Goal: Check status: Check status

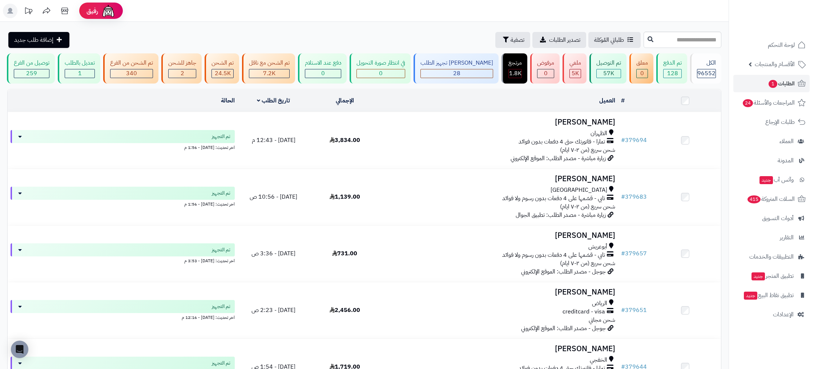
scroll to position [0, 0]
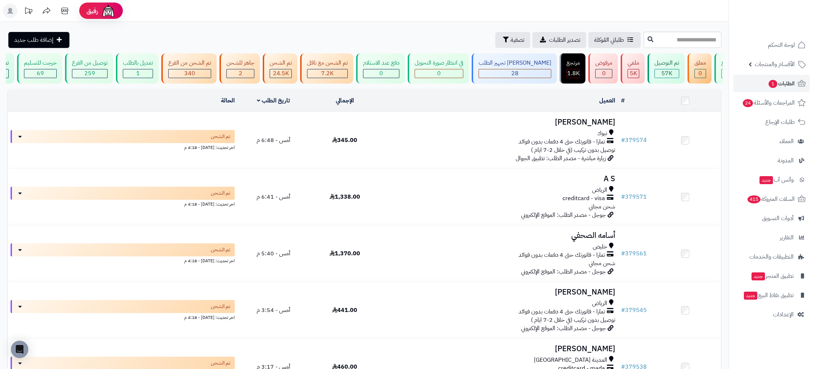
scroll to position [0, -92]
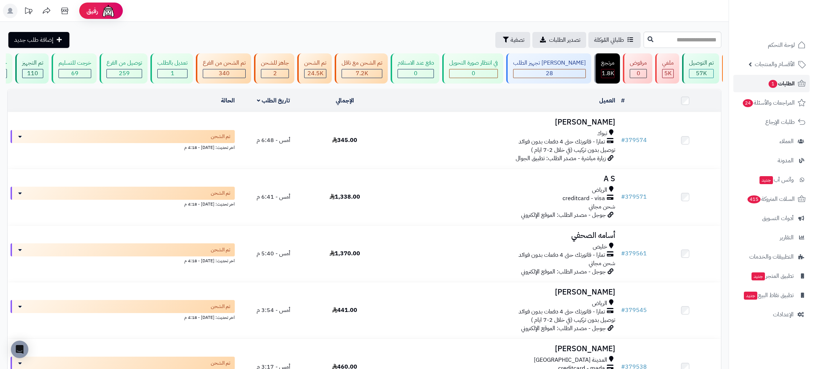
click at [782, 87] on span "الطلبات 1" at bounding box center [781, 83] width 27 height 10
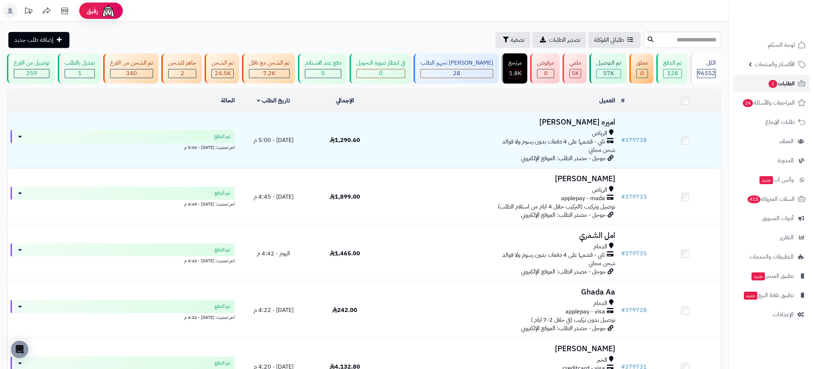
click at [792, 87] on span "الطلبات 1" at bounding box center [781, 83] width 27 height 10
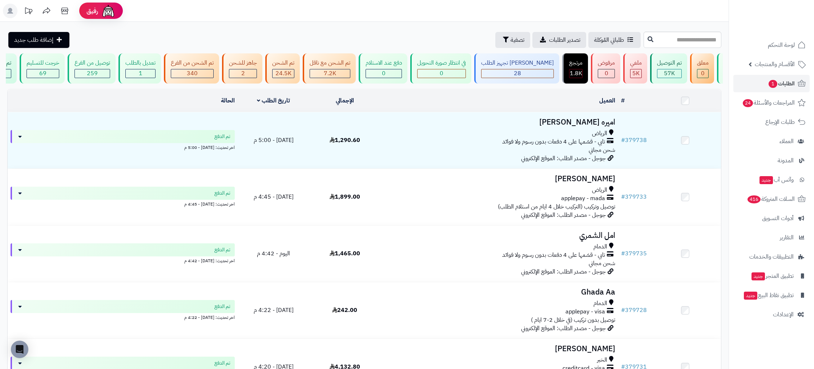
scroll to position [0, -92]
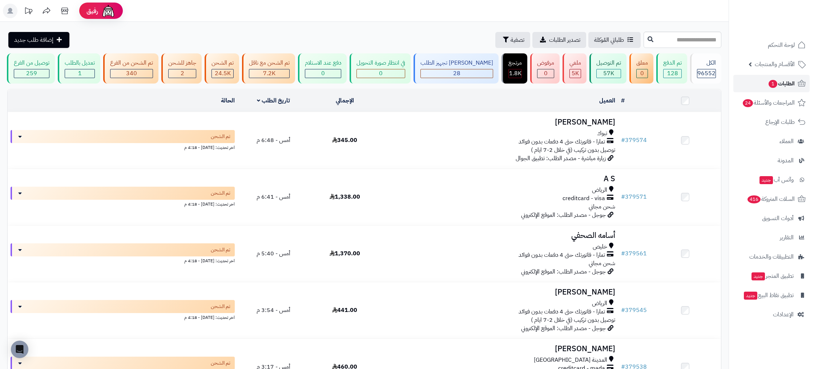
click at [800, 85] on icon at bounding box center [801, 83] width 9 height 9
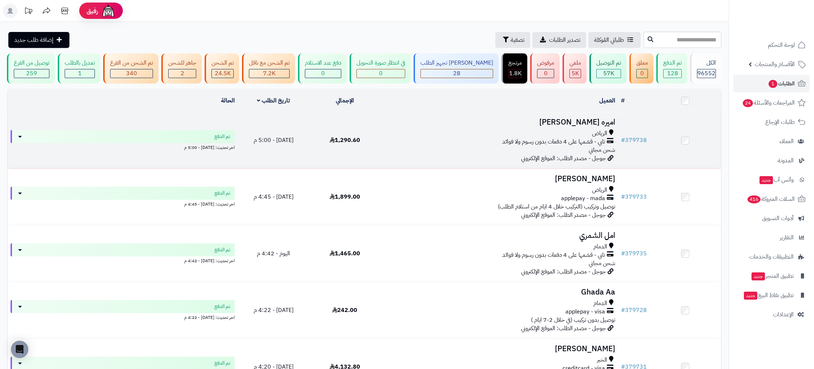
click at [639, 147] on td "# 379738" at bounding box center [634, 140] width 32 height 56
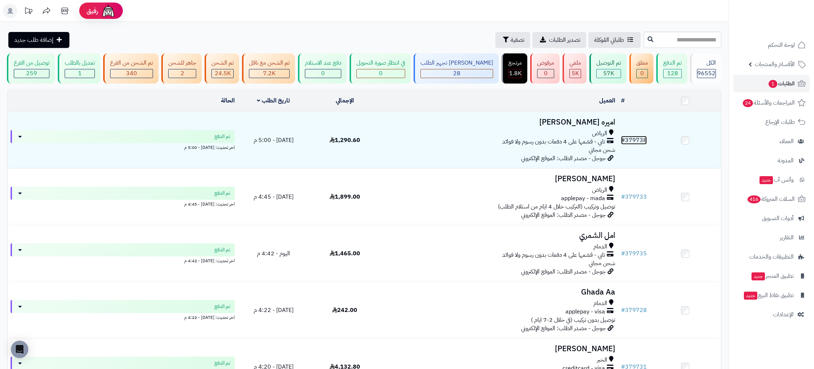
drag, startPoint x: 638, startPoint y: 140, endPoint x: 527, endPoint y: 97, distance: 119.8
click at [638, 140] on link "# 379738" at bounding box center [634, 140] width 26 height 9
